Goal: Check status

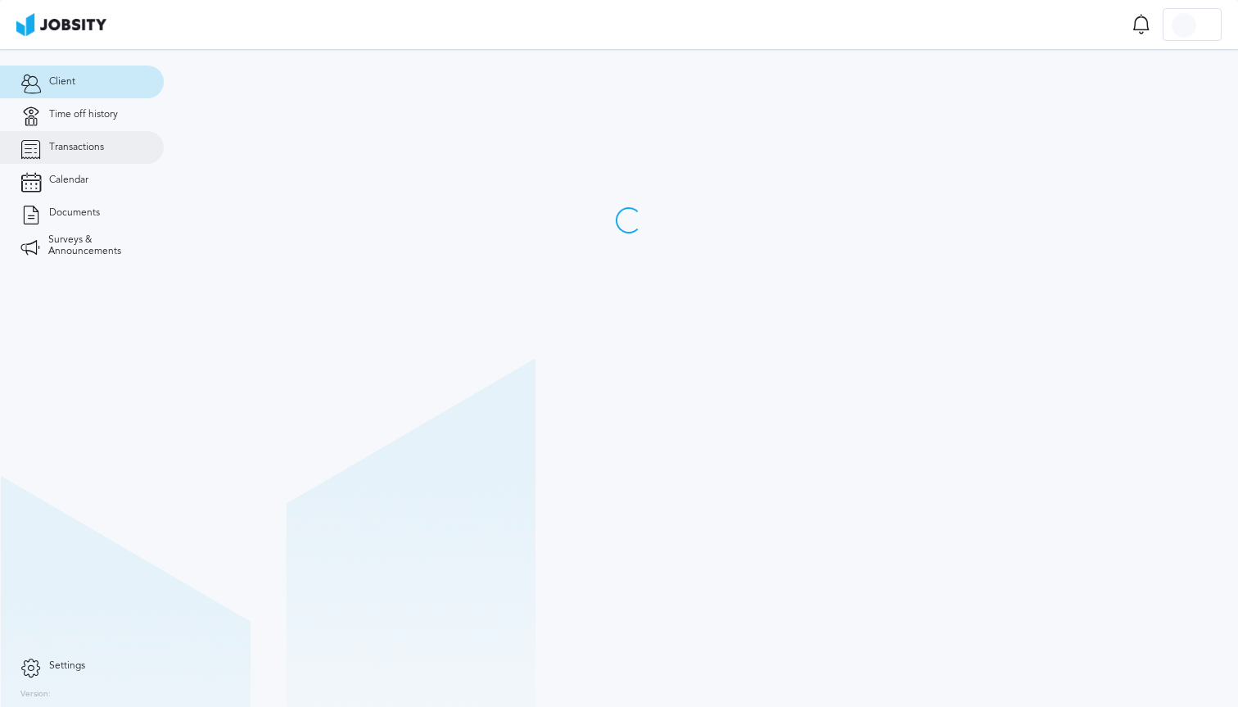
click at [92, 152] on span "Transactions" at bounding box center [76, 147] width 55 height 11
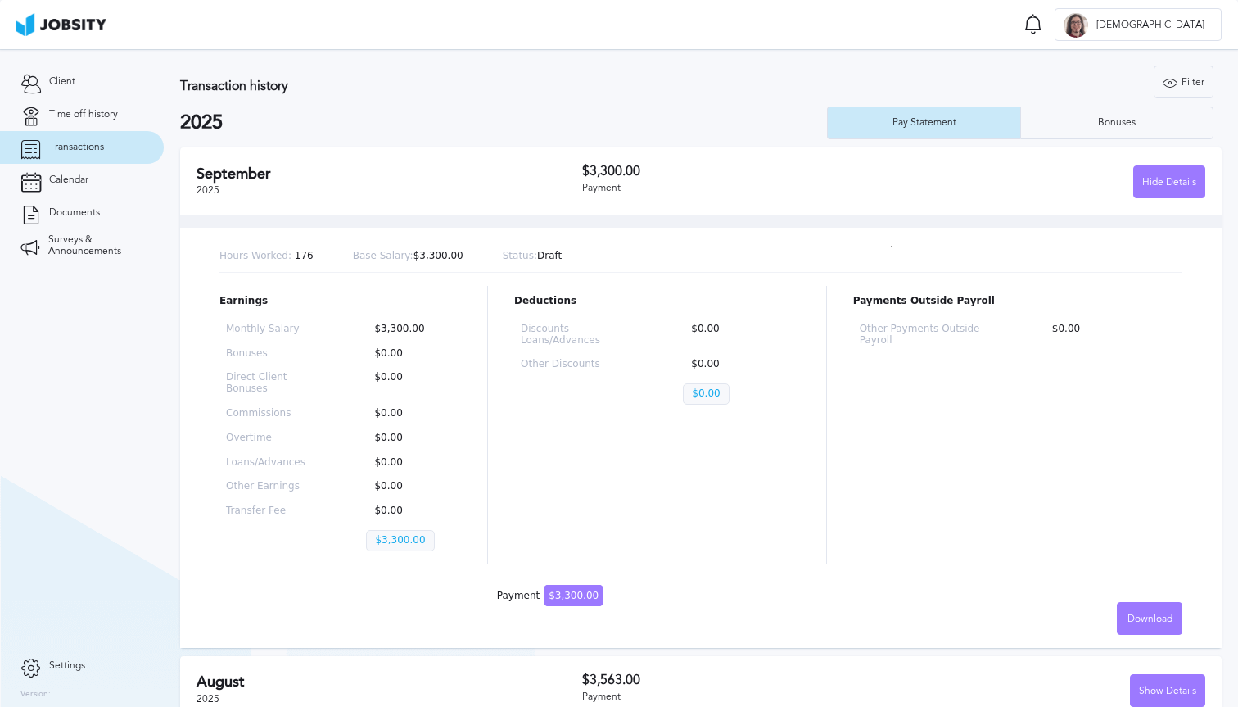
click at [535, 253] on p "Status: Draft" at bounding box center [533, 256] width 60 height 11
click at [676, 256] on div "Hours Worked: 176 Base Salary: $3,300.00 Status: Draft" at bounding box center [700, 257] width 963 height 32
click at [548, 260] on p "Status: Draft" at bounding box center [533, 256] width 60 height 11
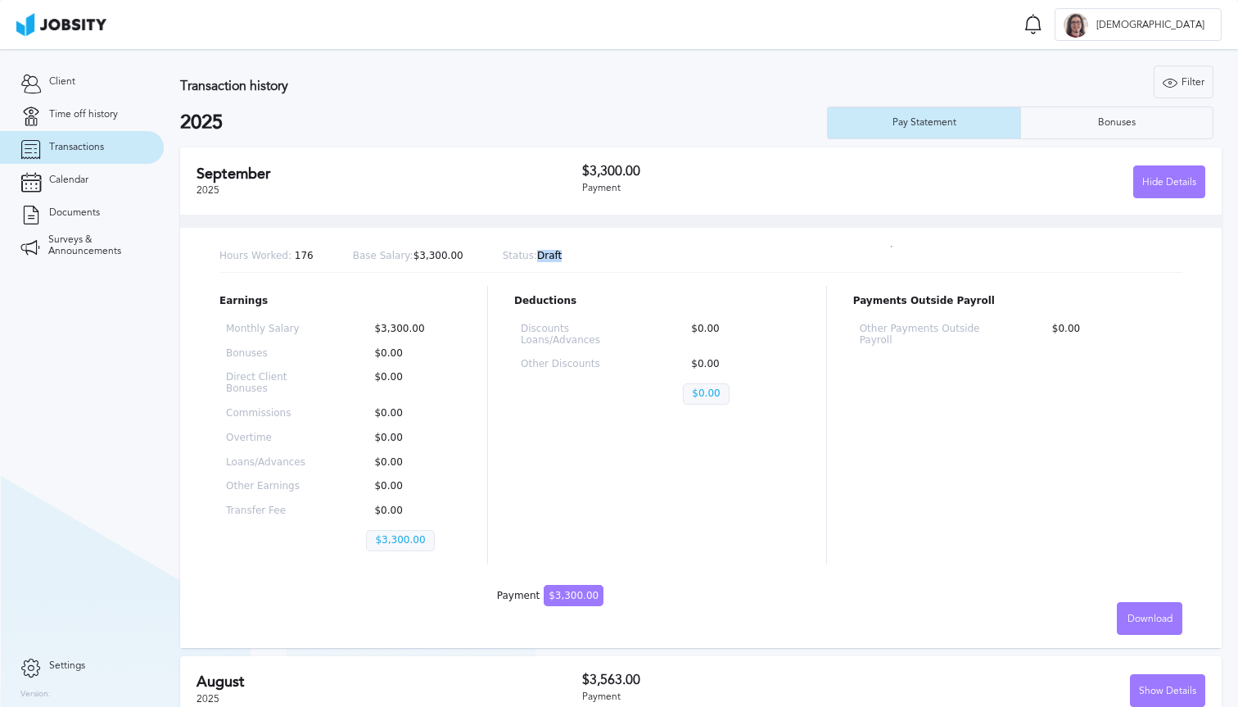
click at [548, 260] on p "Status: Draft" at bounding box center [533, 256] width 60 height 11
click at [664, 251] on div "Hours Worked: 176 Base Salary: $3,300.00 Status: Draft" at bounding box center [700, 257] width 963 height 32
